Goal: Information Seeking & Learning: Find specific fact

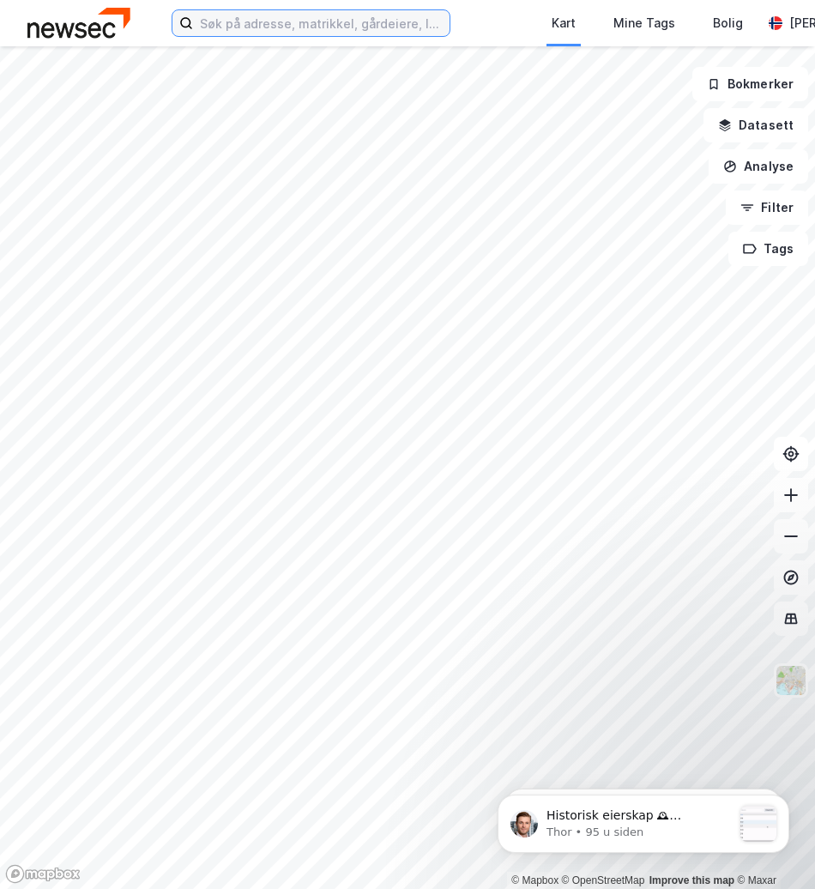
click at [346, 31] on input at bounding box center [321, 23] width 257 height 26
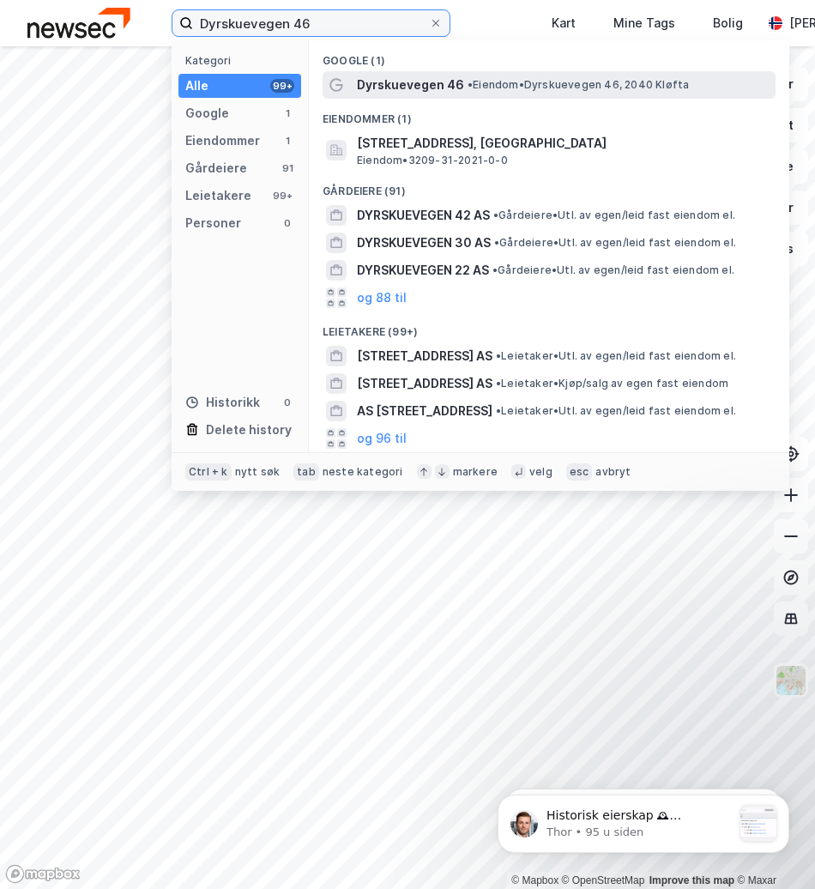
type input "Dyrskuevegen 46"
click at [407, 77] on span "Dyrskuevegen 46" at bounding box center [410, 85] width 107 height 21
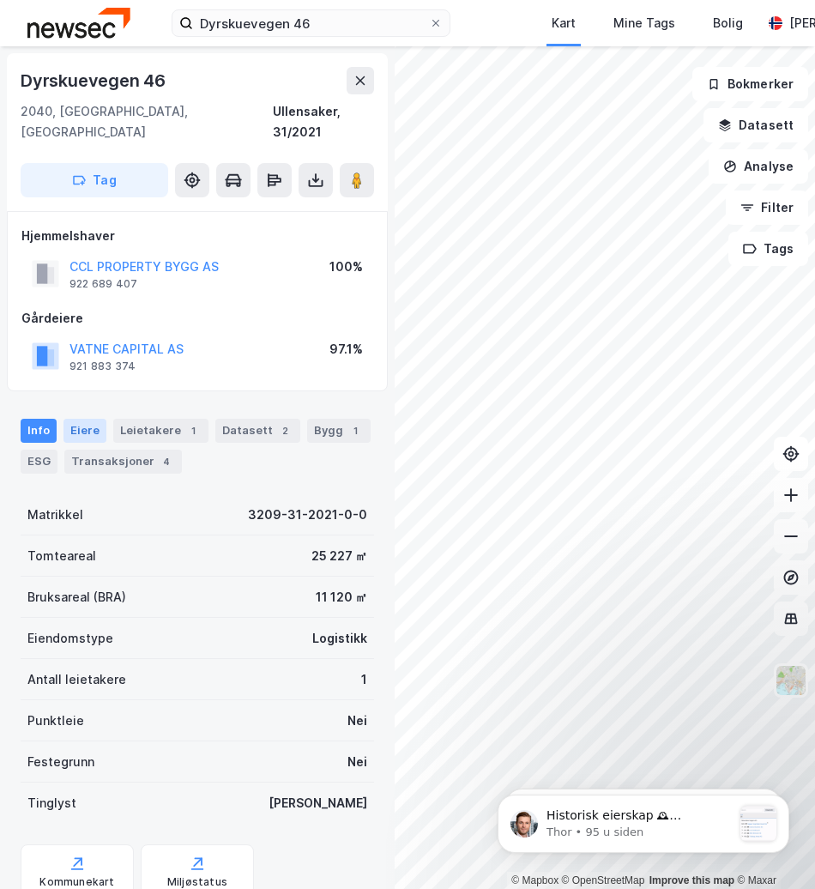
click at [77, 419] on div "Eiere" at bounding box center [84, 431] width 43 height 24
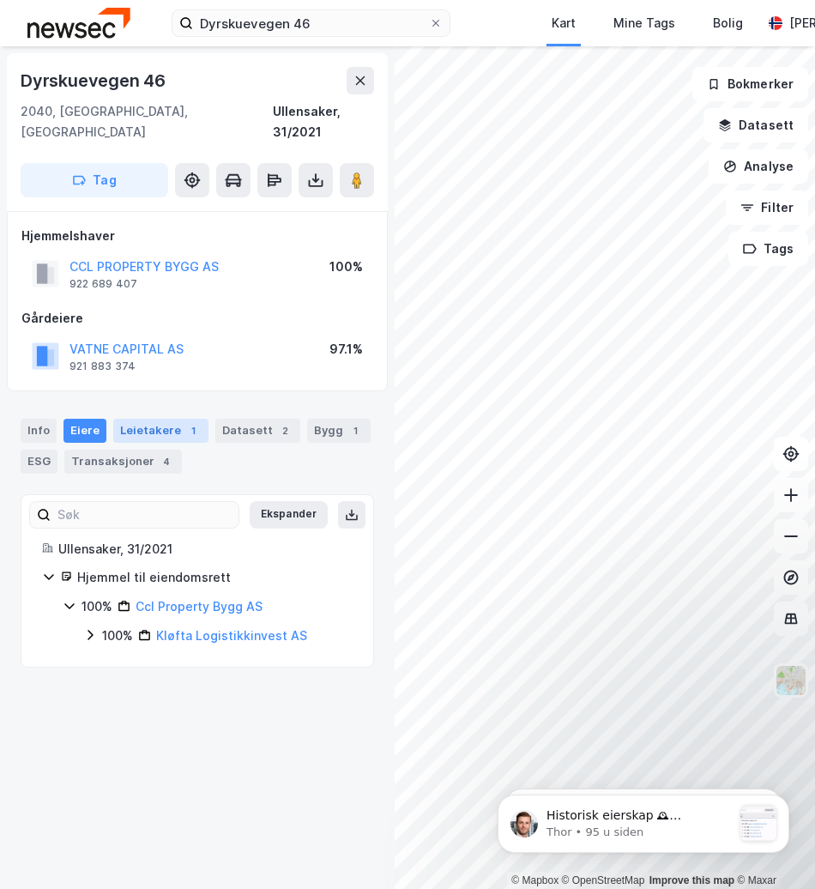
click at [142, 419] on div "Leietakere 1" at bounding box center [160, 431] width 95 height 24
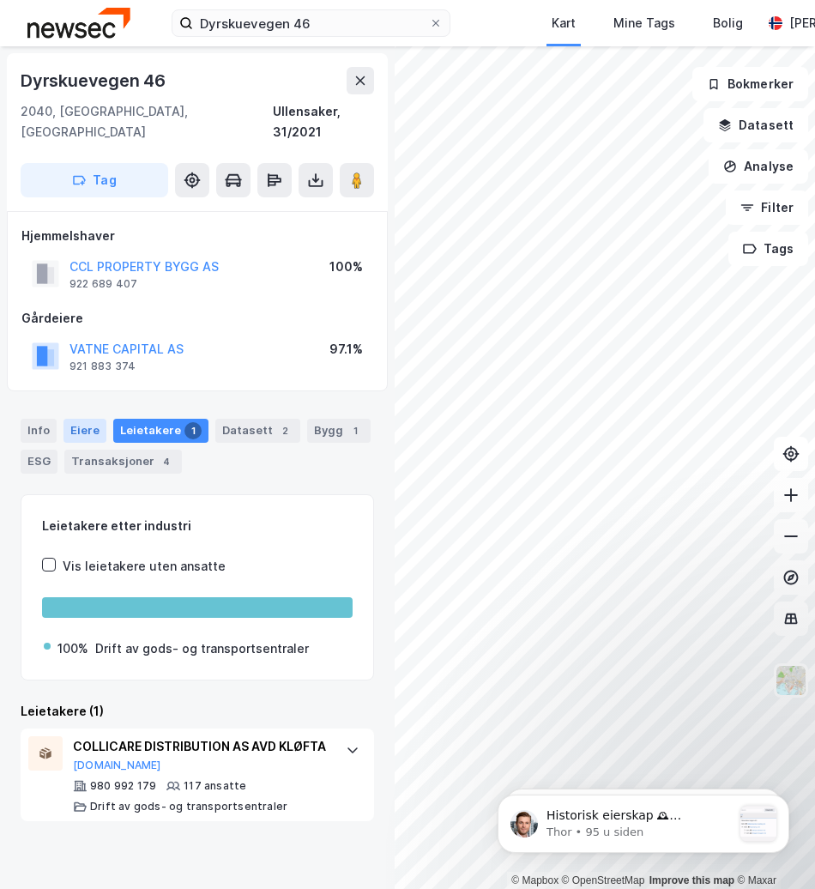
click at [93, 419] on div "Eiere" at bounding box center [84, 431] width 43 height 24
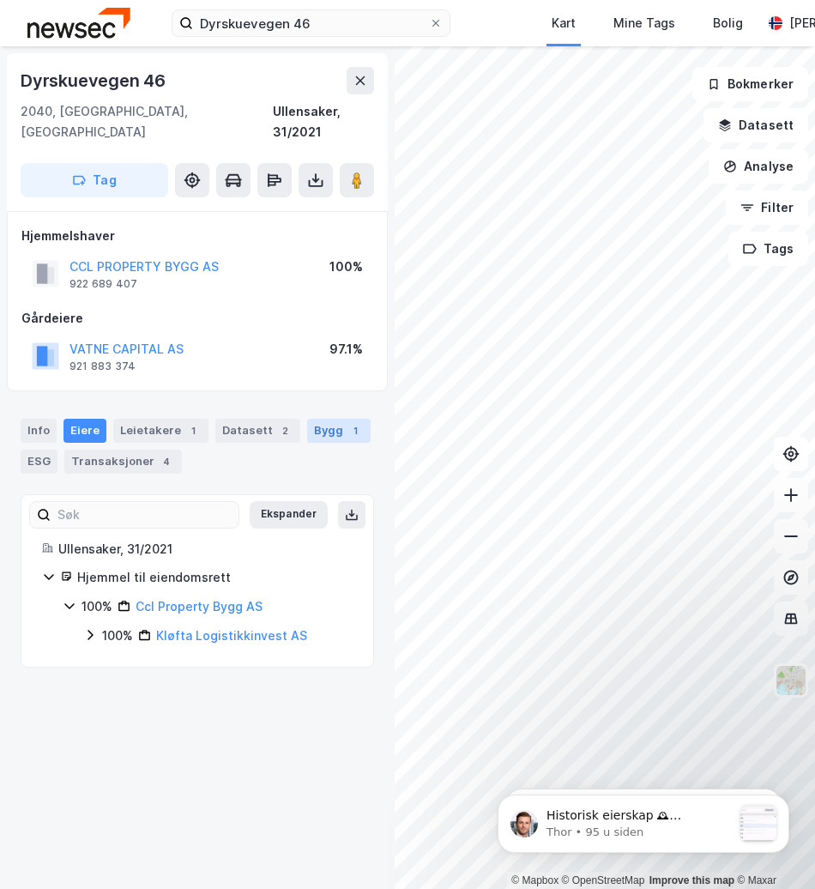
click at [332, 419] on div "Bygg 1" at bounding box center [338, 431] width 63 height 24
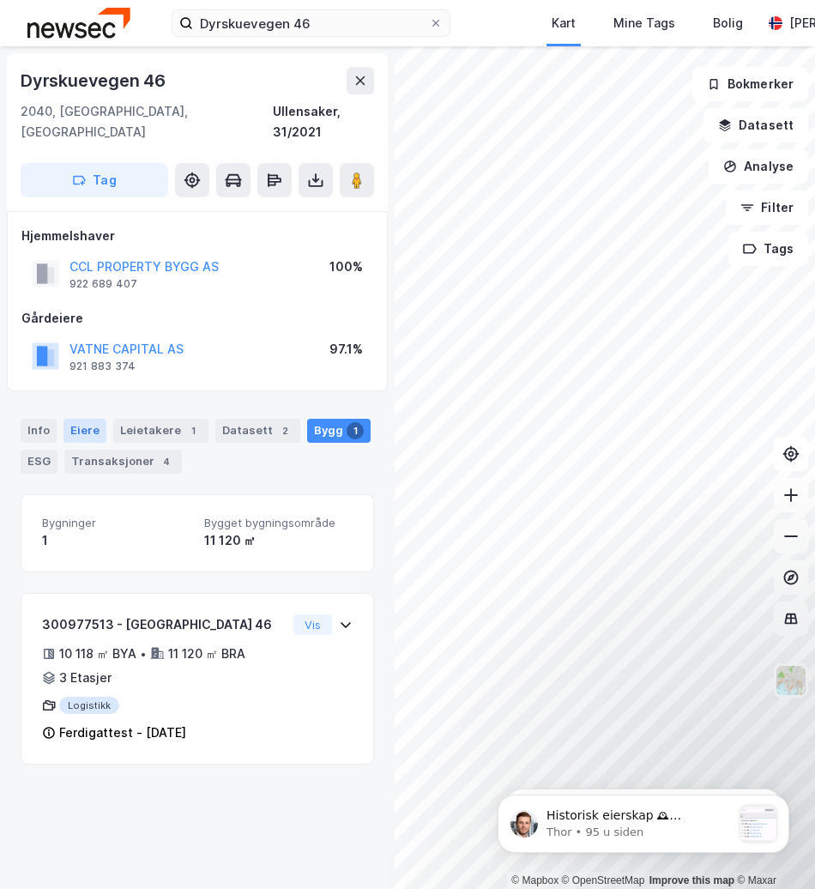
click at [90, 419] on div "Eiere" at bounding box center [84, 431] width 43 height 24
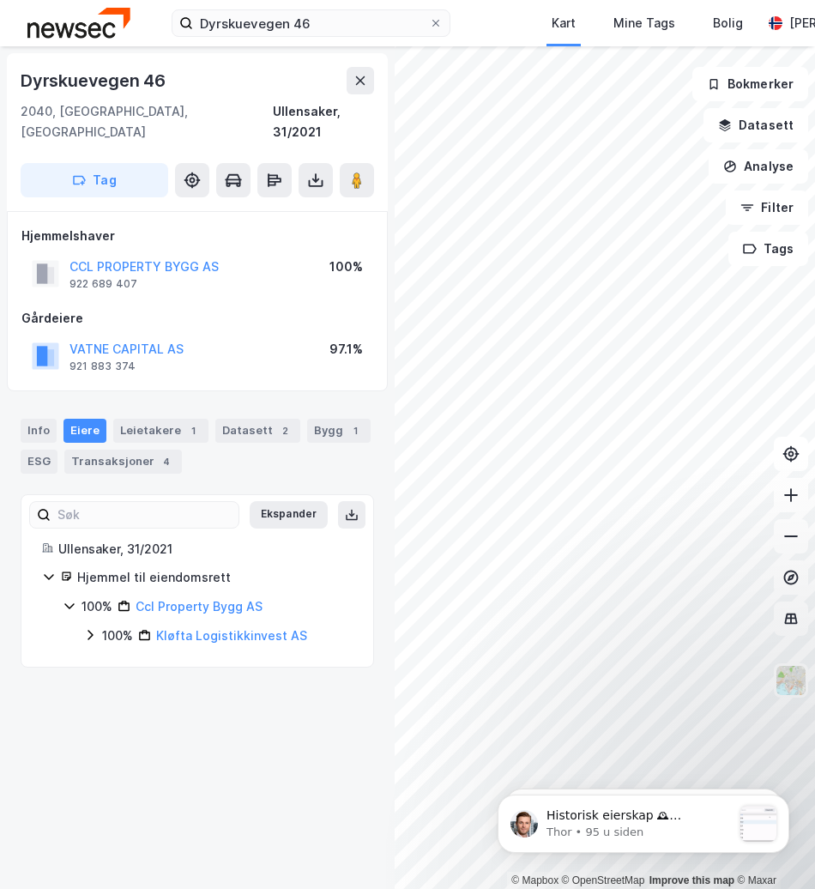
click at [50, 570] on icon at bounding box center [49, 577] width 14 height 14
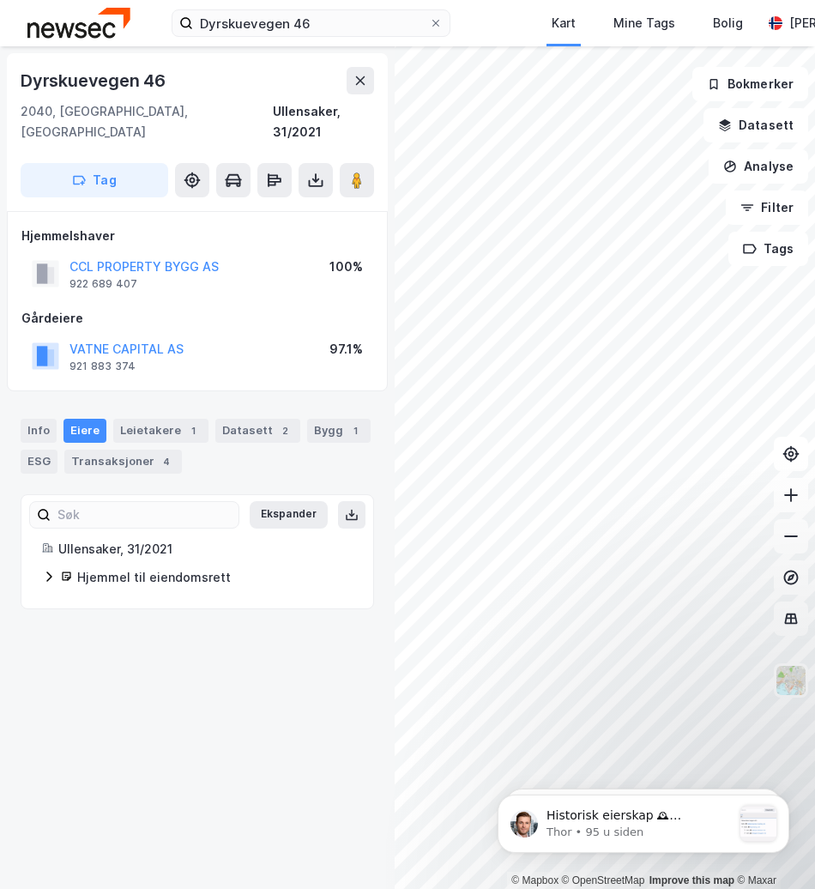
click at [50, 570] on icon at bounding box center [49, 577] width 14 height 14
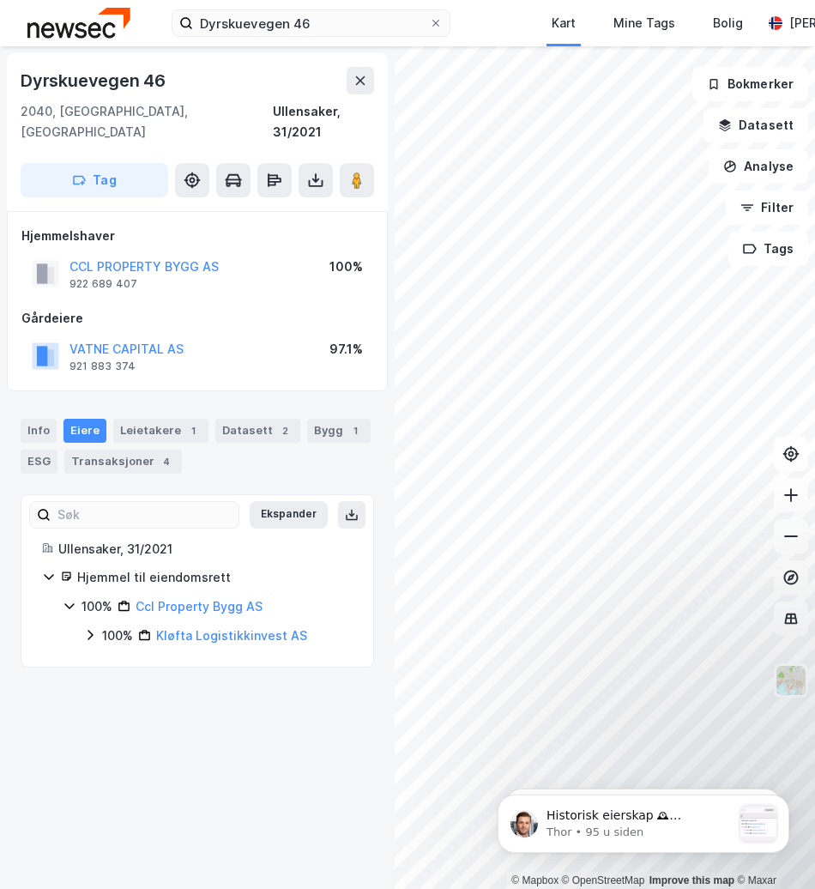
click at [66, 604] on icon at bounding box center [68, 607] width 9 height 6
click at [66, 599] on icon at bounding box center [70, 606] width 14 height 14
drag, startPoint x: 263, startPoint y: 593, endPoint x: 136, endPoint y: 592, distance: 127.0
click at [136, 596] on div "100% Ccl Property Bygg AS" at bounding box center [217, 606] width 271 height 21
copy link "Ccl Property Bygg AS"
